Goal: Transaction & Acquisition: Purchase product/service

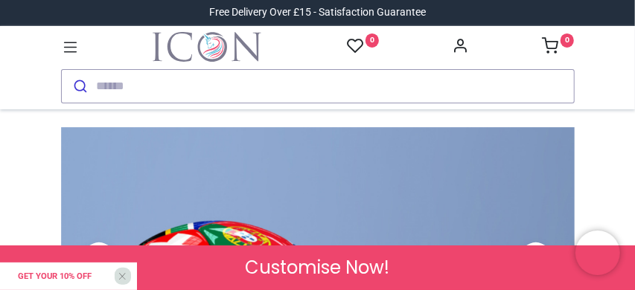
click at [632, 25] on header "Free Delivery Over £15 - Satisfaction Guarantee" at bounding box center [317, 54] width 635 height 109
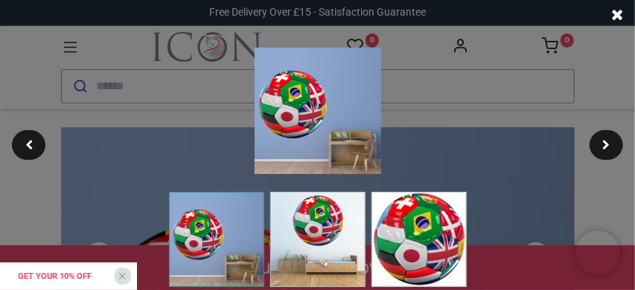
click at [598, 97] on div at bounding box center [317, 145] width 635 height 290
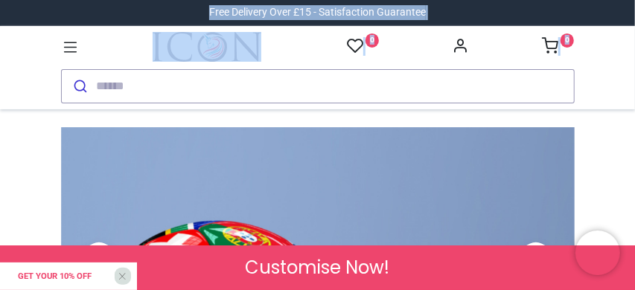
drag, startPoint x: 632, startPoint y: 15, endPoint x: 634, endPoint y: 37, distance: 22.4
click at [634, 37] on div "Login • Register Home Wall Stickers" at bounding box center [317, 145] width 635 height 290
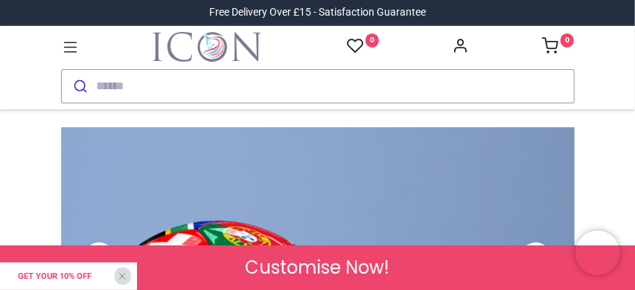
click at [124, 269] on div "Get your 10% off X" at bounding box center [68, 277] width 137 height 28
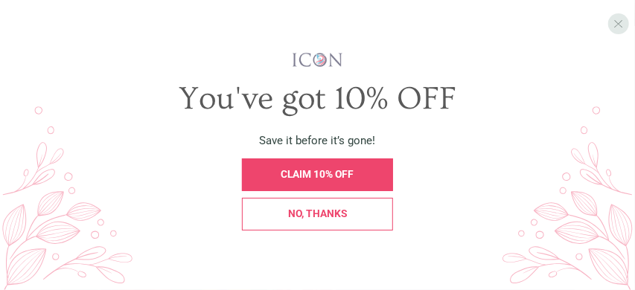
click at [618, 22] on span "X" at bounding box center [618, 23] width 10 height 14
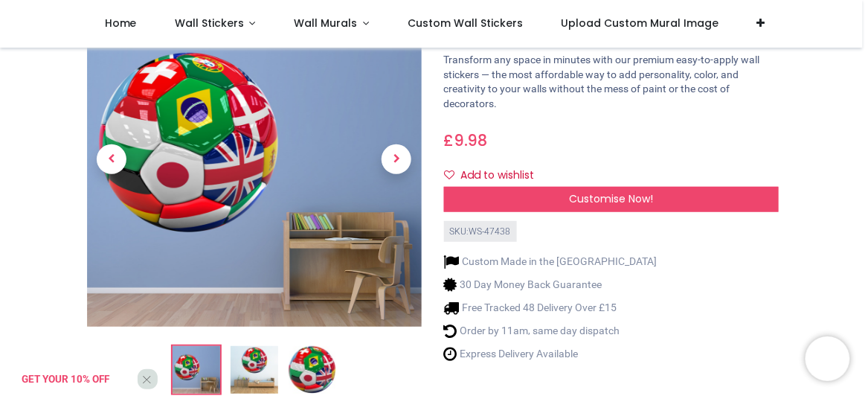
scroll to position [22, 0]
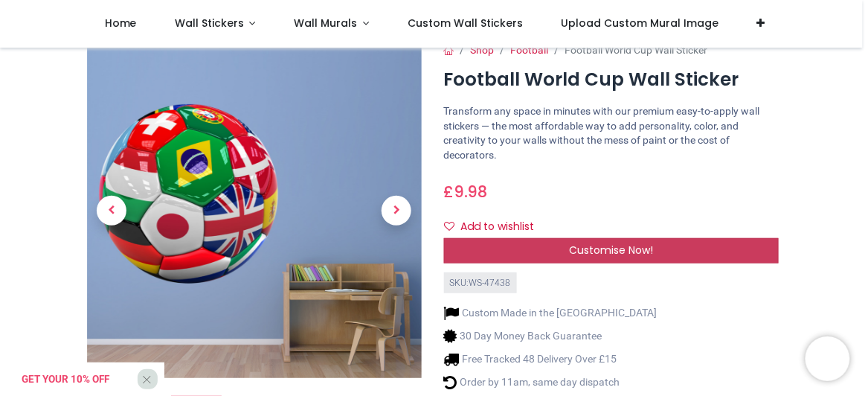
click at [616, 240] on div "Customise Now!" at bounding box center [611, 250] width 335 height 25
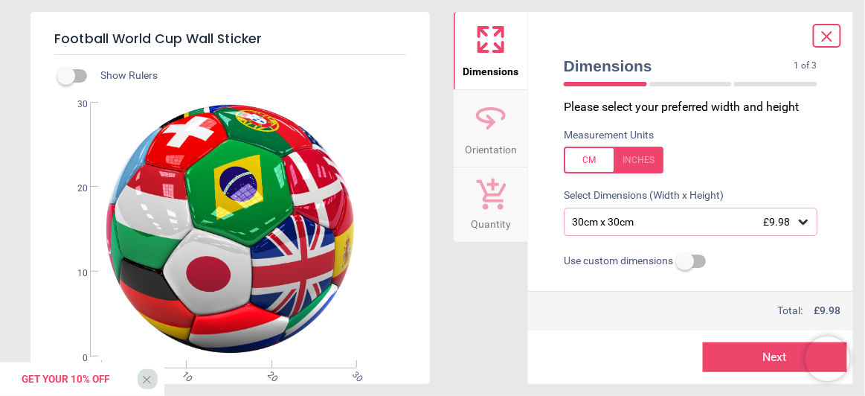
click at [634, 223] on icon at bounding box center [803, 222] width 9 height 5
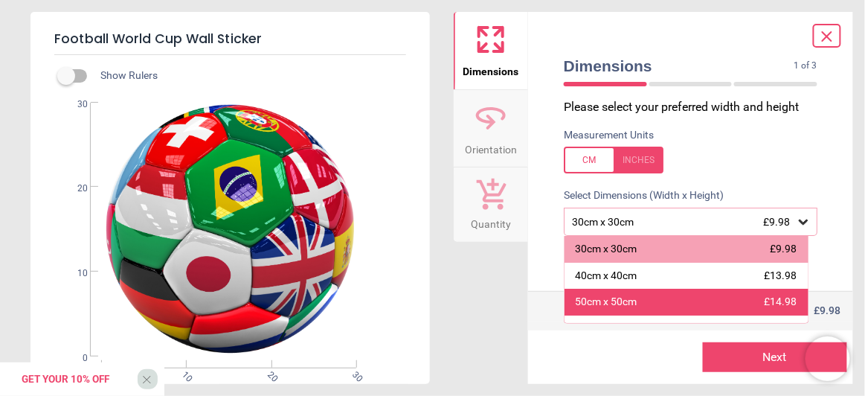
click at [634, 289] on div "50cm x 50cm £14.98" at bounding box center [687, 302] width 244 height 27
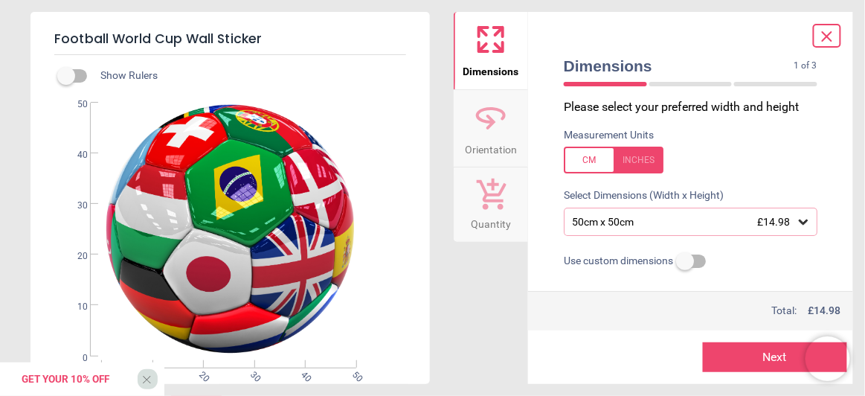
click at [634, 289] on button "Next" at bounding box center [775, 357] width 145 height 30
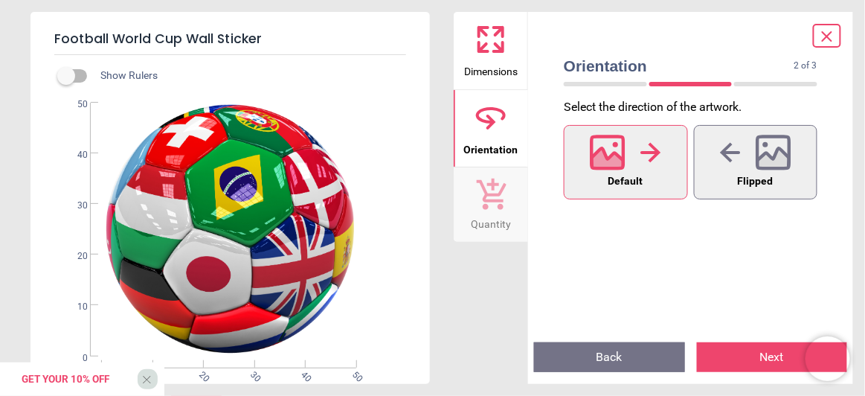
click at [634, 289] on button "Next" at bounding box center [772, 357] width 151 height 30
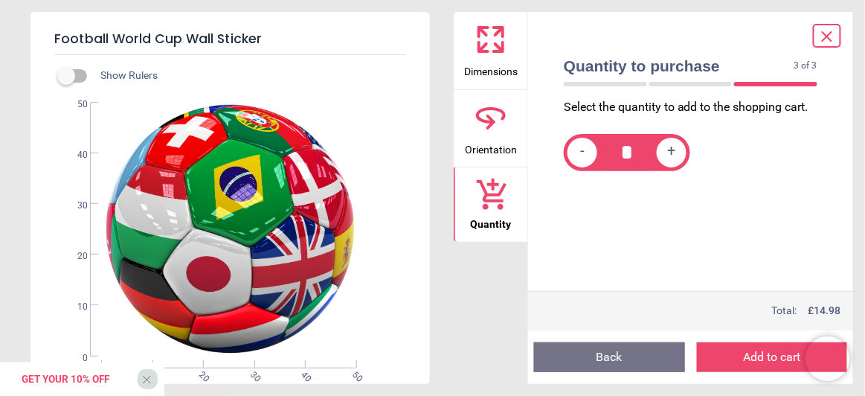
click at [634, 289] on button "Add to cart" at bounding box center [772, 357] width 151 height 30
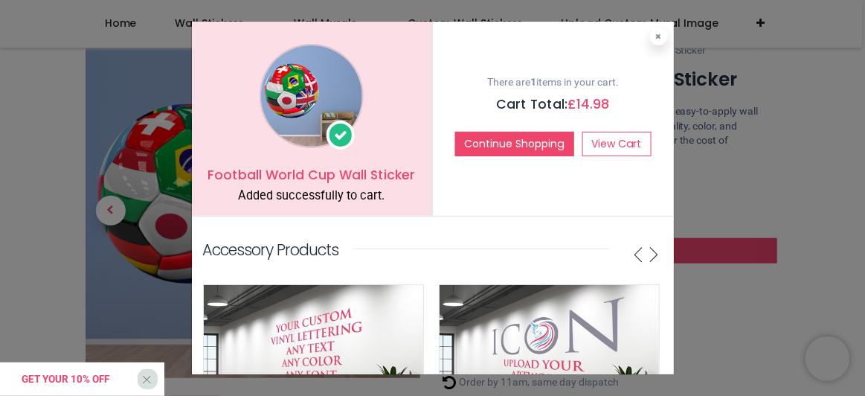
click at [148, 289] on div "Get your 10% off X" at bounding box center [82, 378] width 164 height 33
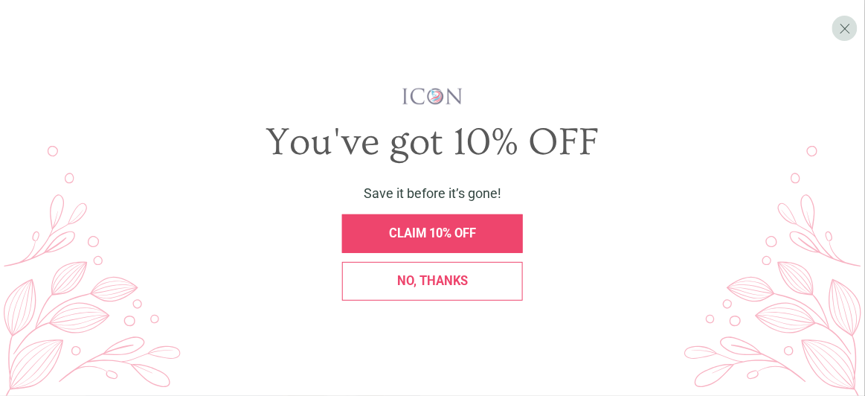
click at [451, 230] on span "CLAIM 10% OFF" at bounding box center [432, 233] width 87 height 14
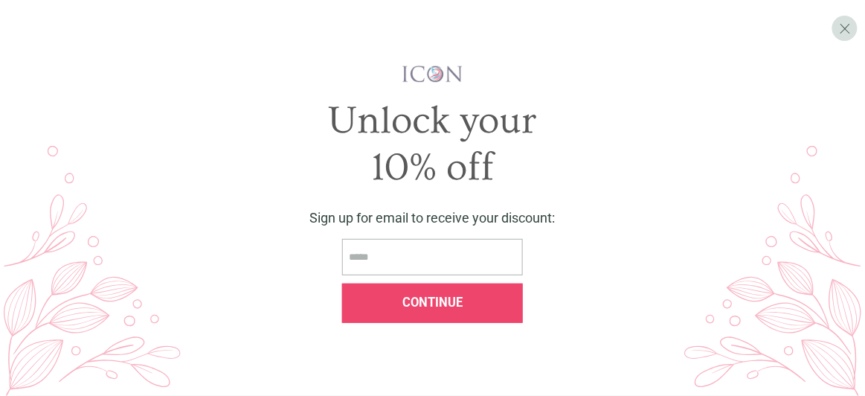
click at [431, 259] on input "email" at bounding box center [433, 257] width 182 height 36
click at [423, 257] on input "email" at bounding box center [433, 257] width 182 height 36
click at [404, 252] on input "email" at bounding box center [433, 257] width 182 height 36
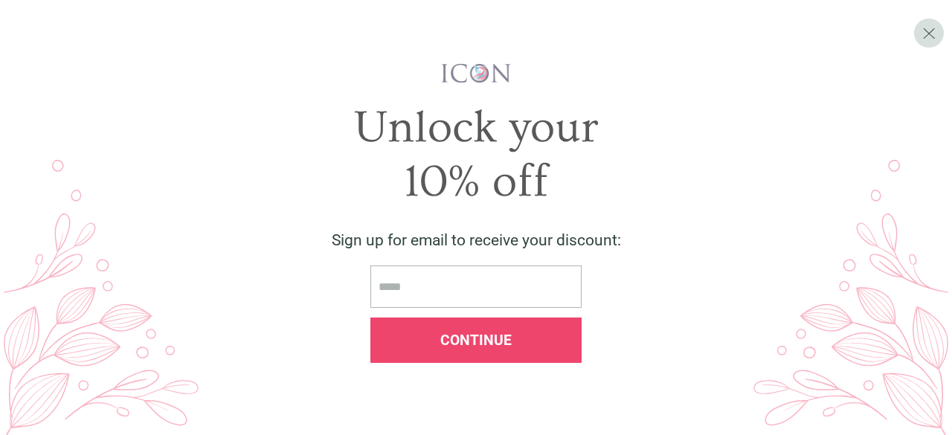
click at [442, 289] on input "email" at bounding box center [476, 287] width 211 height 42
click at [484, 289] on span "Continue" at bounding box center [476, 340] width 71 height 17
click at [402, 289] on input "email" at bounding box center [476, 287] width 211 height 42
click button at bounding box center [703, 37] width 18 height 18
click at [634, 25] on span "X" at bounding box center [929, 32] width 13 height 19
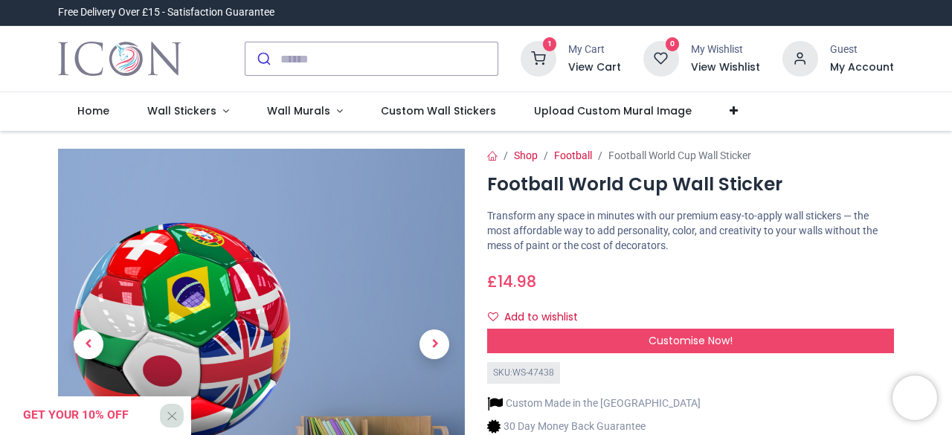
click at [592, 68] on h6 "View Cart" at bounding box center [595, 67] width 53 height 15
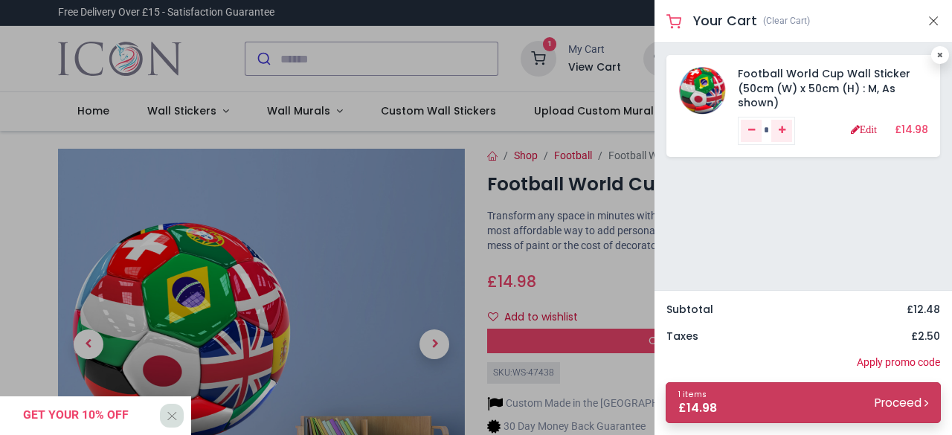
click at [634, 289] on small "Proceed" at bounding box center [902, 403] width 54 height 16
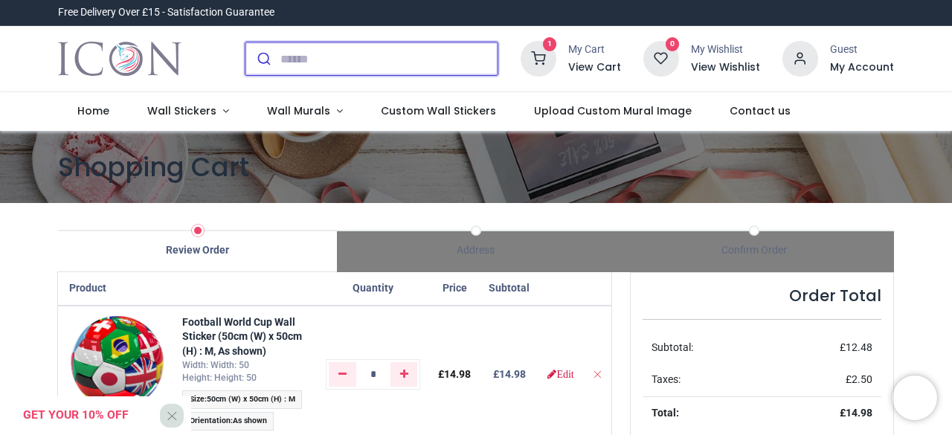
click at [350, 60] on input "search" at bounding box center [389, 58] width 217 height 33
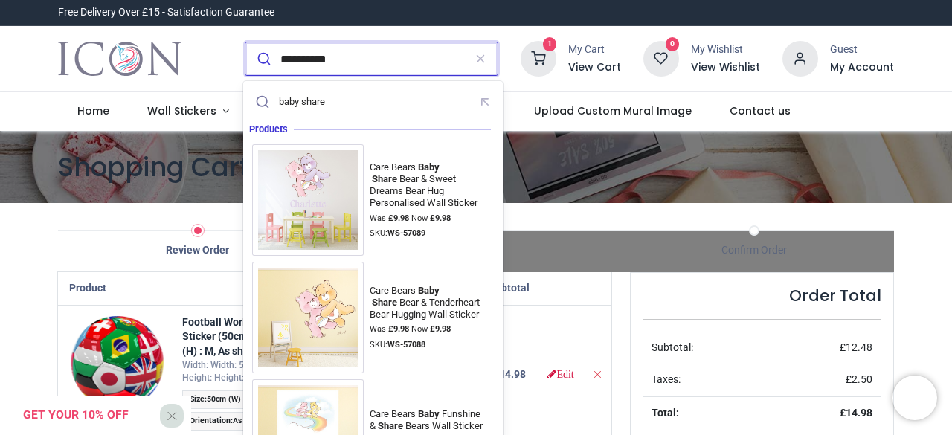
type input "**********"
click at [246, 42] on button "submit" at bounding box center [263, 58] width 35 height 33
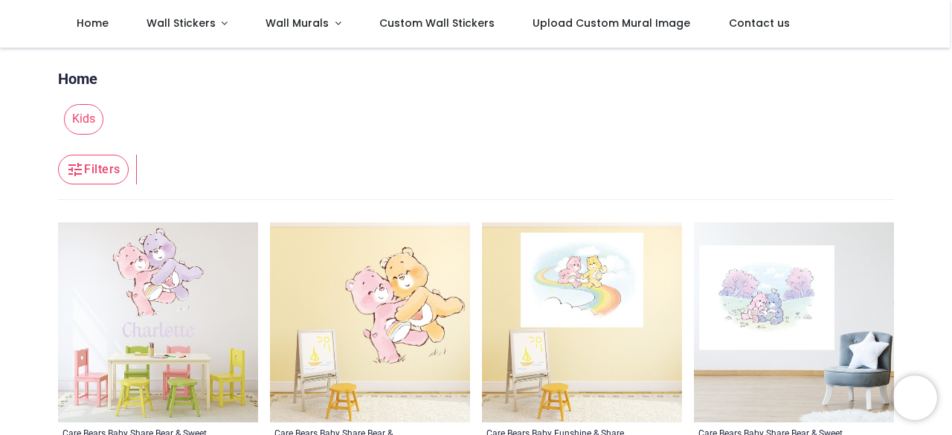
scroll to position [4, 0]
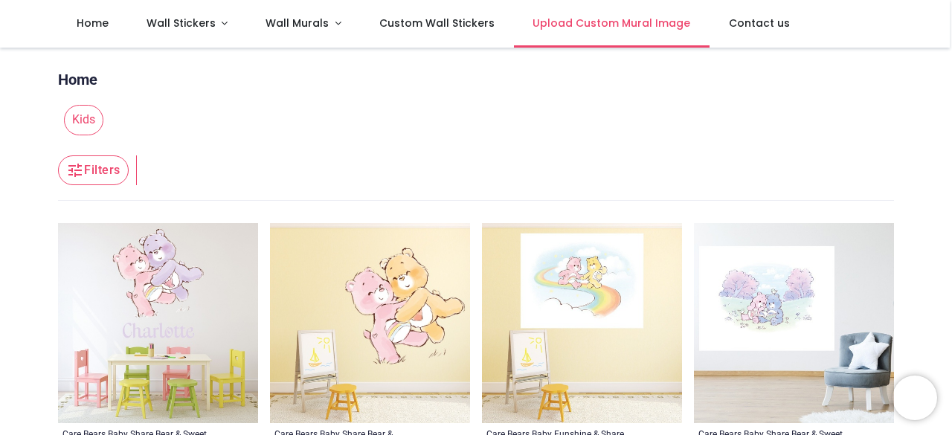
click at [679, 42] on link "Upload Custom Mural Image" at bounding box center [612, 24] width 196 height 48
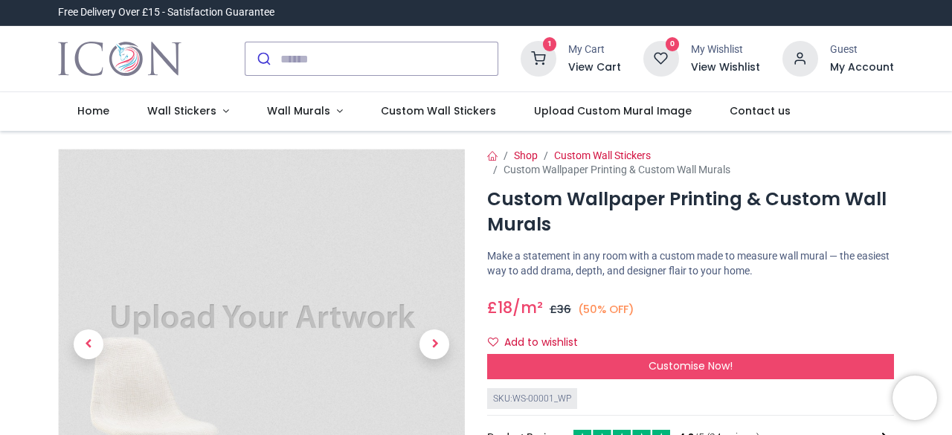
click at [587, 68] on h6 "View Cart" at bounding box center [595, 67] width 53 height 15
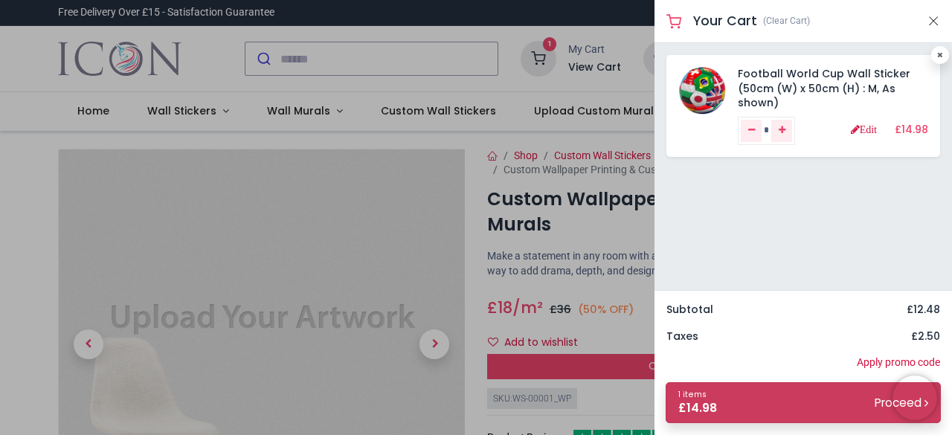
click at [777, 409] on link "1 items £ 14.98 Proceed" at bounding box center [803, 402] width 275 height 41
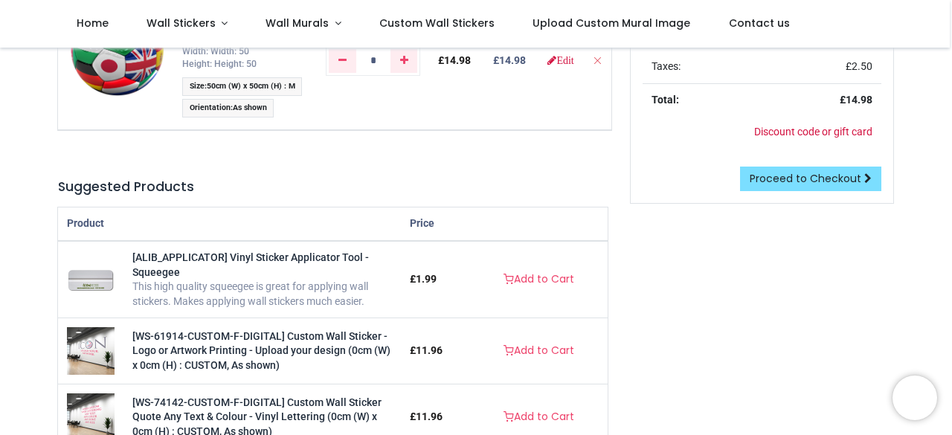
scroll to position [231, 0]
click at [817, 184] on span "Proceed to Checkout" at bounding box center [806, 177] width 112 height 15
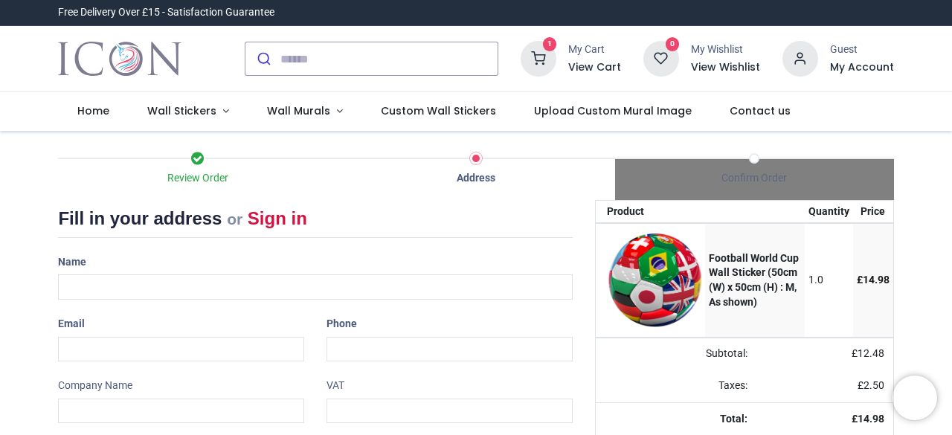
select select "***"
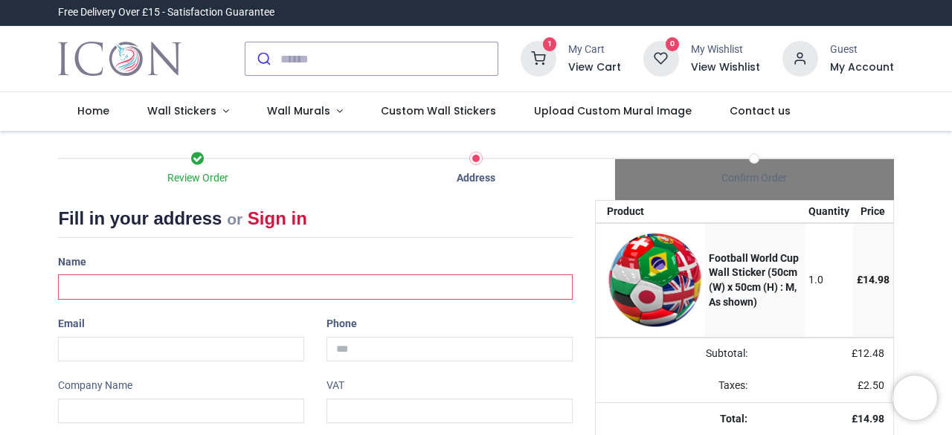
click at [141, 291] on input "text" at bounding box center [315, 287] width 514 height 25
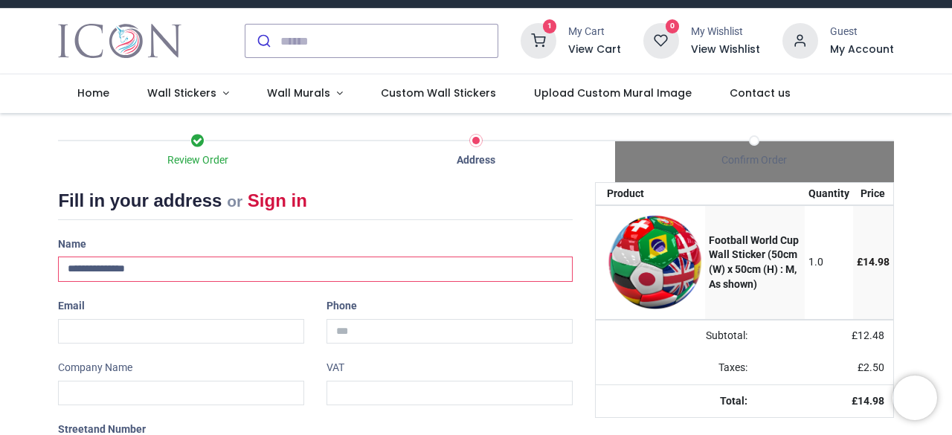
scroll to position [14, 0]
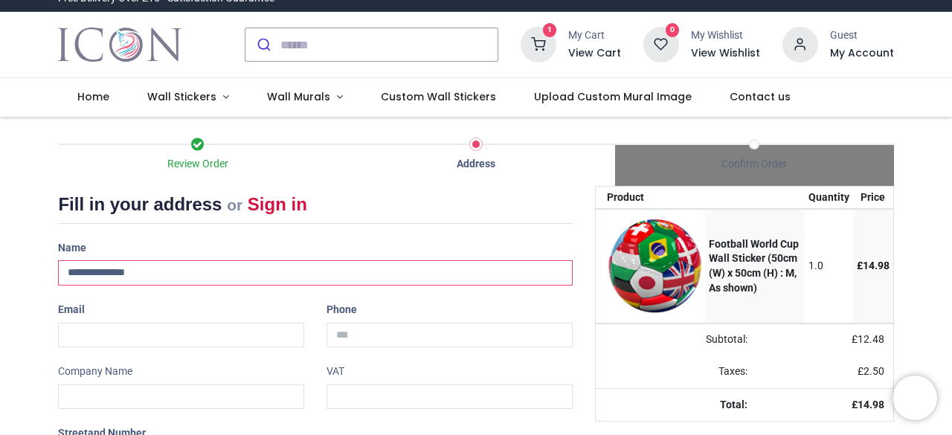
type input "**********"
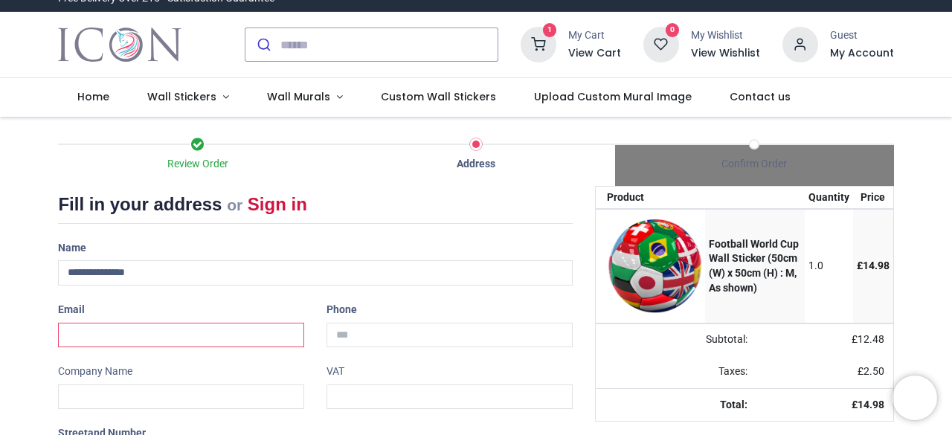
click at [109, 330] on input "email" at bounding box center [181, 335] width 246 height 25
type input "**********"
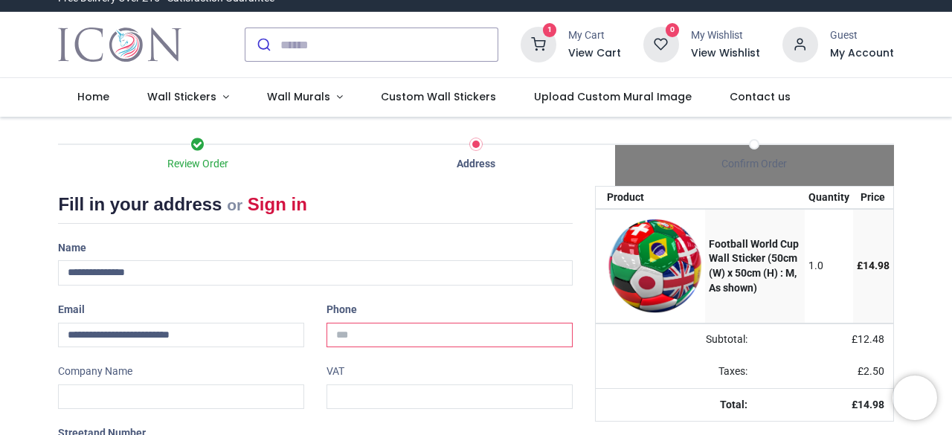
click at [363, 333] on input "tel" at bounding box center [450, 335] width 246 height 25
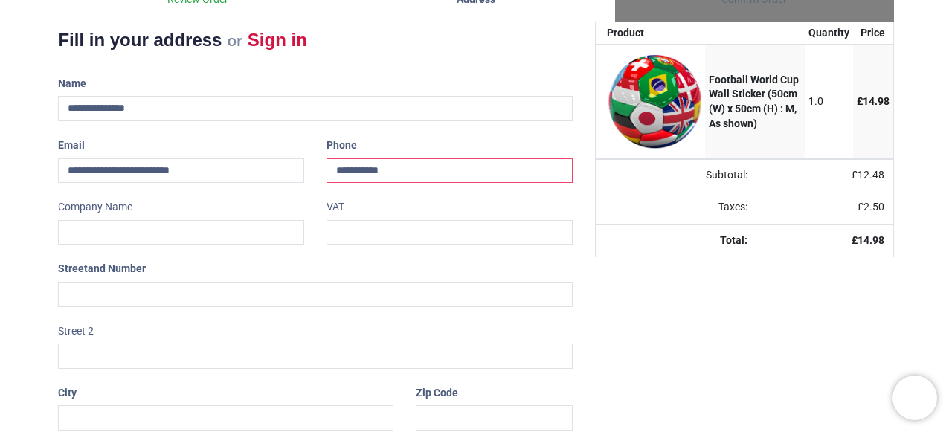
scroll to position [182, 0]
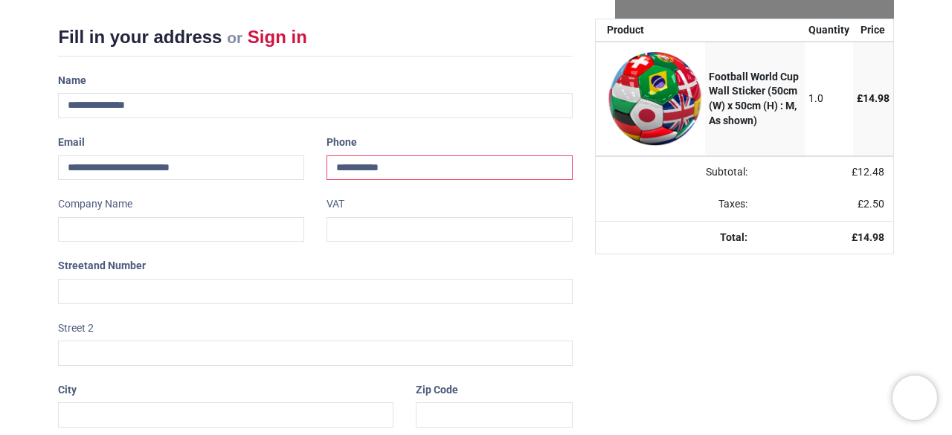
type input "**********"
click at [83, 292] on input "text" at bounding box center [315, 291] width 514 height 25
type input "*"
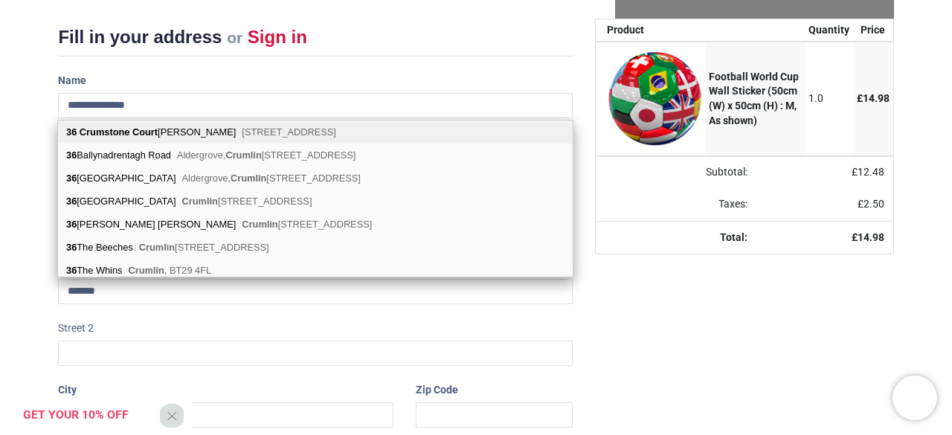
click at [132, 130] on b "Court" at bounding box center [144, 131] width 25 height 11
type input "**********"
type input "********"
select select "***"
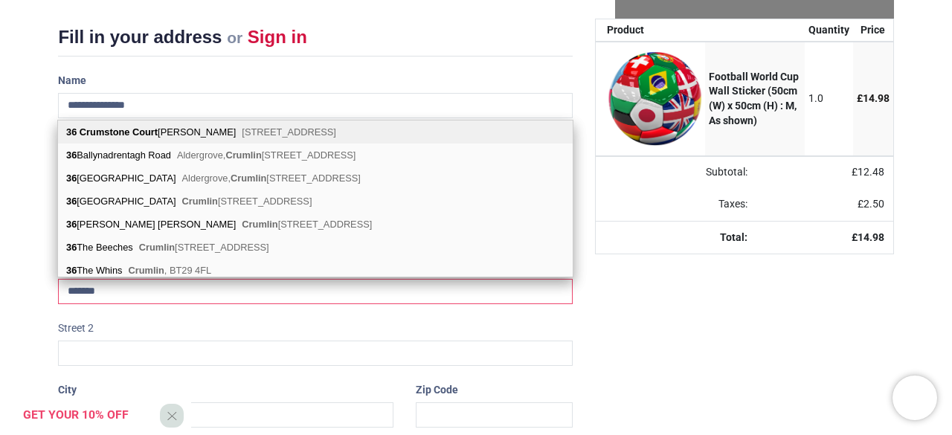
type input "**********"
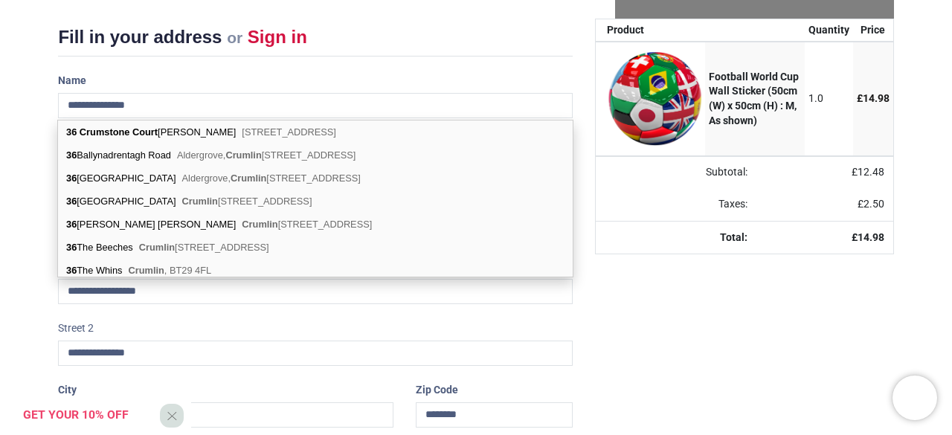
click at [604, 322] on div "Your order: £ 14.98 Product Quantity Price Football World Cup Wall Sticker (50c…" at bounding box center [744, 293] width 321 height 549
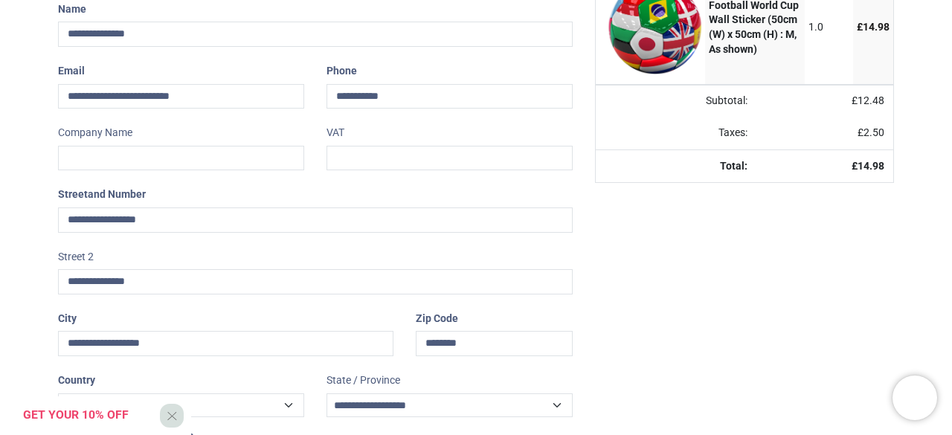
scroll to position [254, 0]
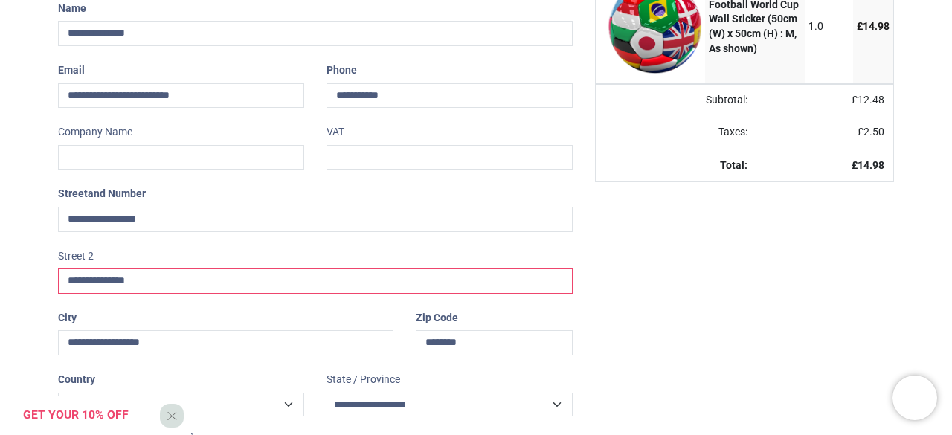
click at [158, 276] on input "**********" at bounding box center [315, 281] width 514 height 25
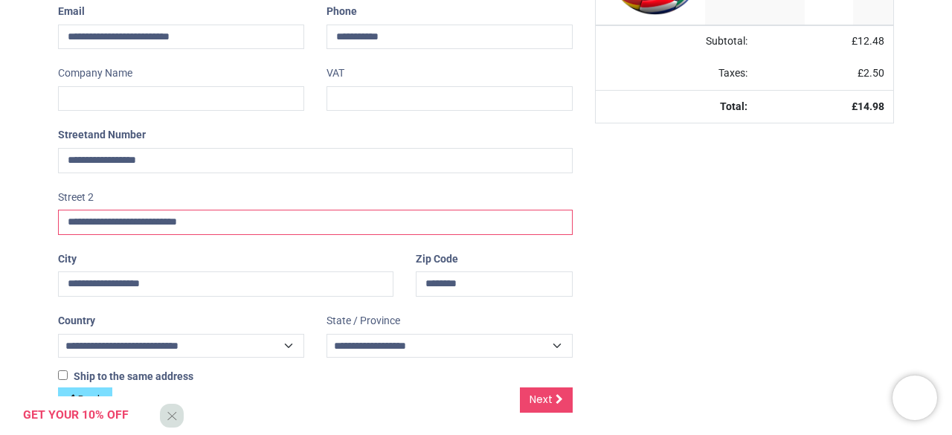
scroll to position [316, 0]
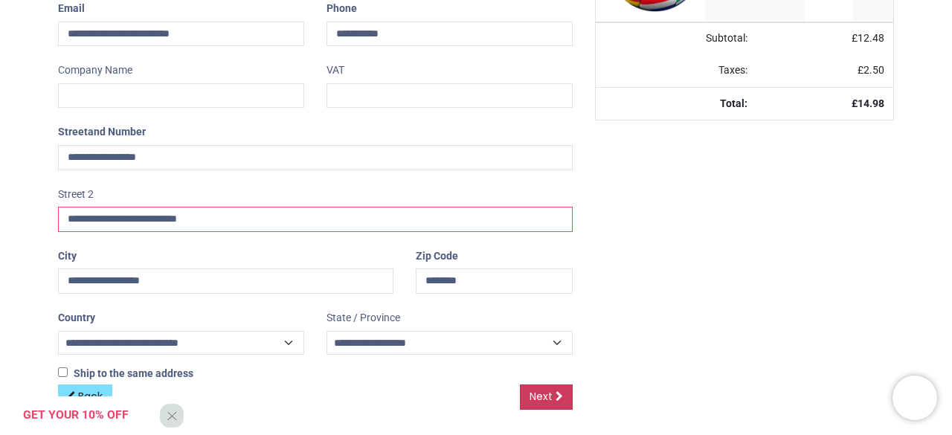
type input "**********"
click at [546, 392] on span "Next" at bounding box center [541, 396] width 23 height 15
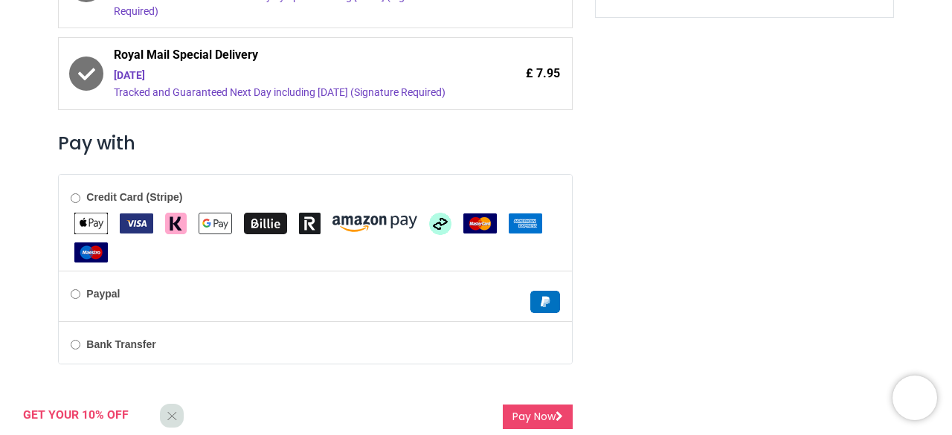
scroll to position [512, 0]
click at [547, 414] on button "Pay Now" at bounding box center [538, 417] width 70 height 25
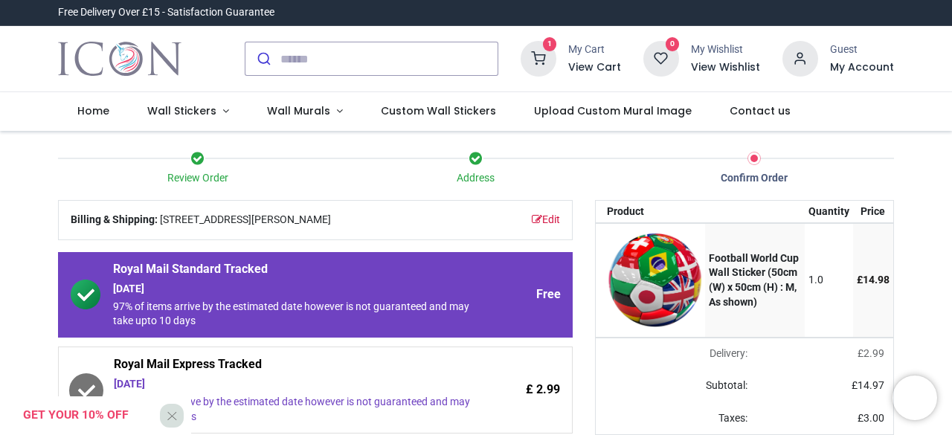
drag, startPoint x: 949, startPoint y: 109, endPoint x: 952, endPoint y: 135, distance: 25.4
click at [952, 135] on div "Login • Register Home Wall Stickers" at bounding box center [476, 217] width 952 height 435
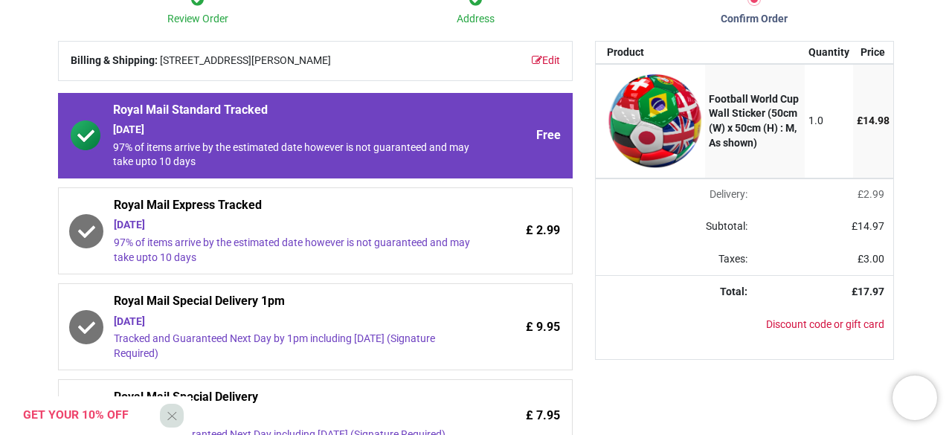
scroll to position [165, 0]
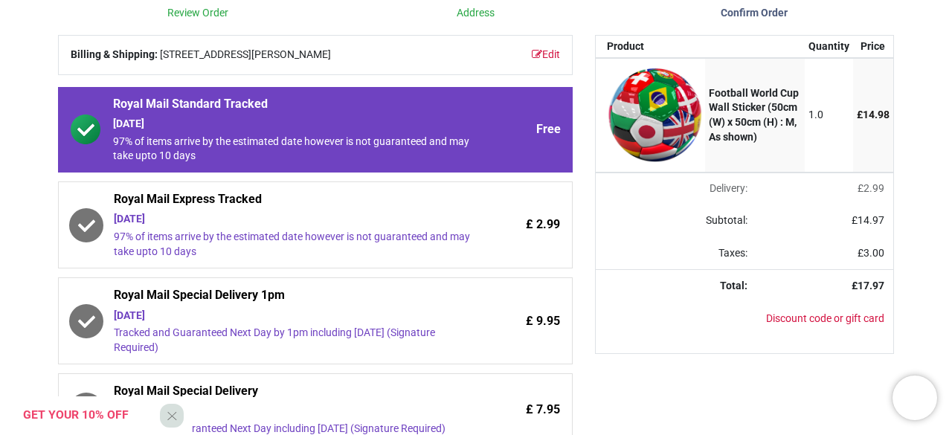
click at [85, 231] on icon at bounding box center [86, 226] width 17 height 12
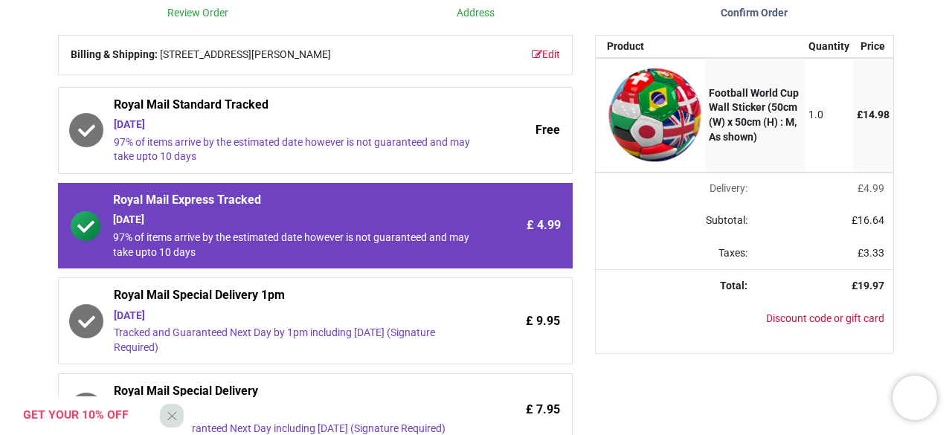
click at [86, 145] on icon at bounding box center [86, 130] width 30 height 30
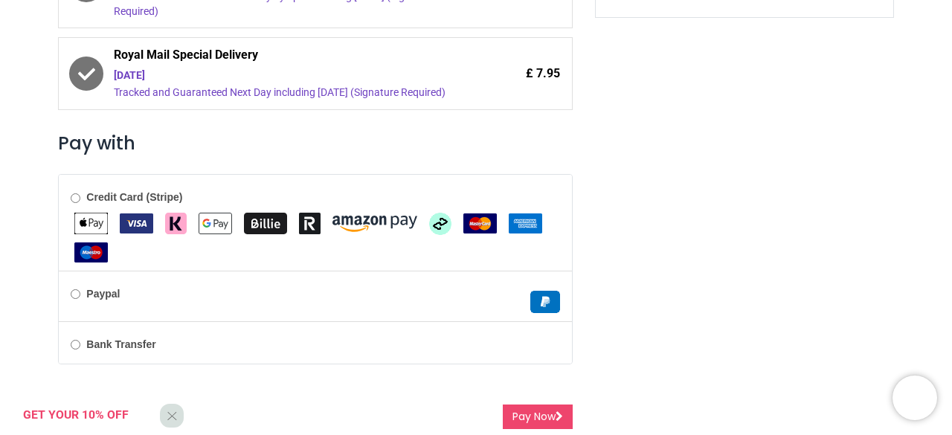
scroll to position [512, 0]
click at [532, 421] on button "Pay Now" at bounding box center [538, 417] width 70 height 25
